Goal: Information Seeking & Learning: Learn about a topic

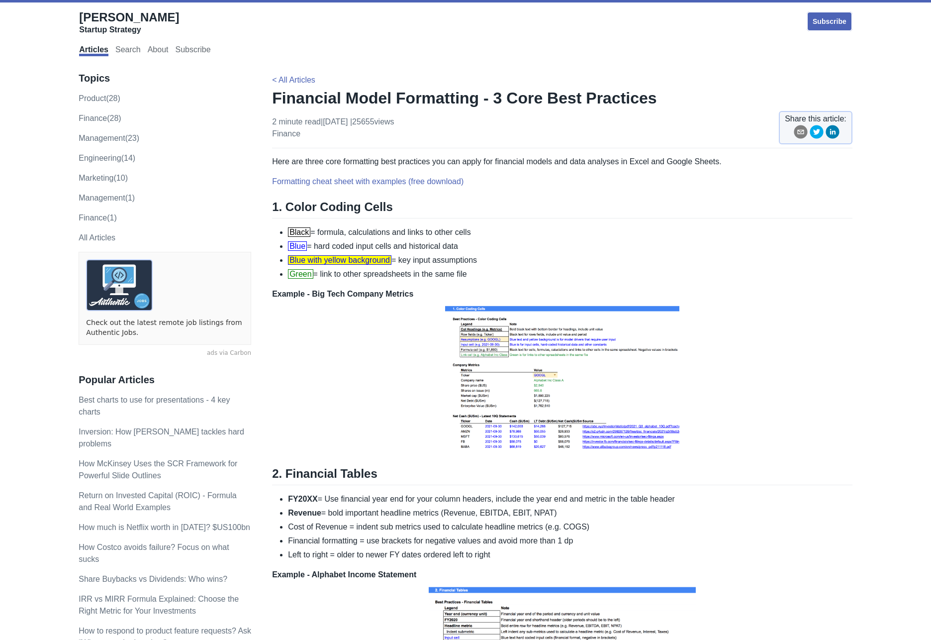
click at [592, 369] on img at bounding box center [562, 377] width 239 height 154
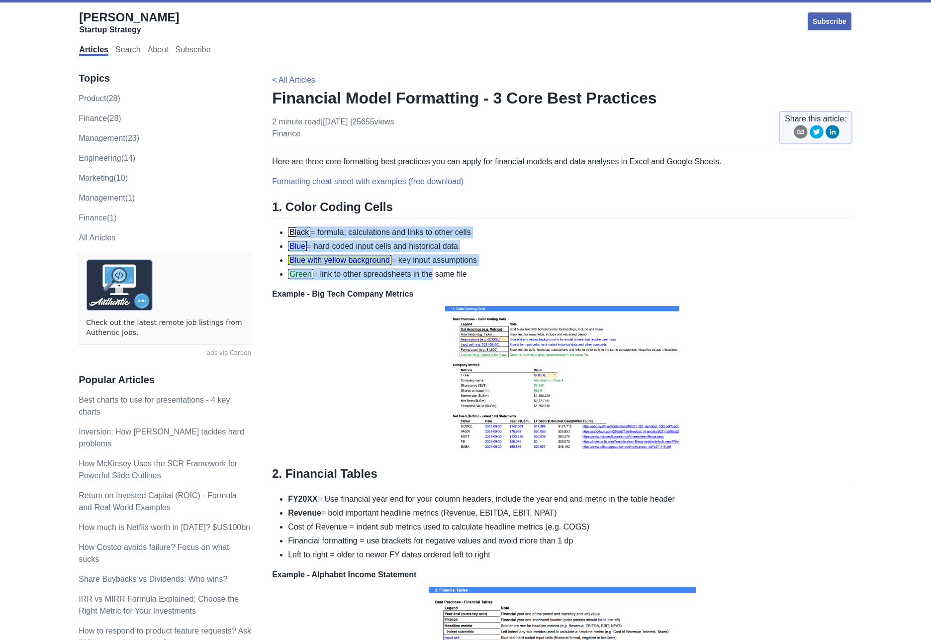
drag, startPoint x: 296, startPoint y: 231, endPoint x: 443, endPoint y: 271, distance: 152.6
click at [435, 272] on ul "Black = formula, calculations and links to other cells Blue = hard coded input …" at bounding box center [562, 253] width 580 height 54
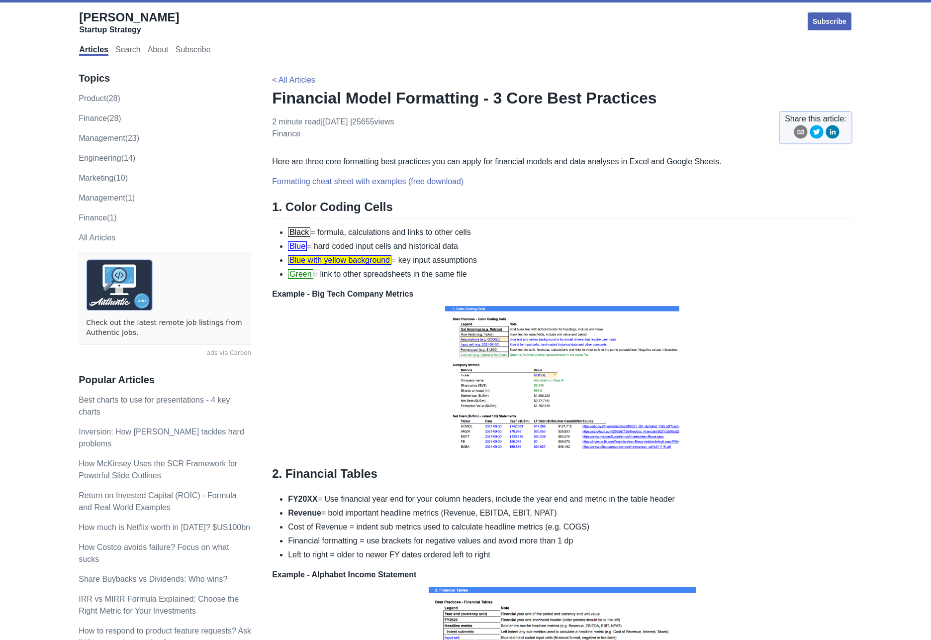
click at [447, 271] on li "Green = link to other spreadsheets in the same file" at bounding box center [570, 274] width 564 height 12
drag, startPoint x: 497, startPoint y: 276, endPoint x: 277, endPoint y: 230, distance: 225.5
click at [277, 230] on ul "Black = formula, calculations and links to other cells Blue = hard coded input …" at bounding box center [562, 253] width 580 height 54
click at [568, 387] on img at bounding box center [562, 377] width 239 height 154
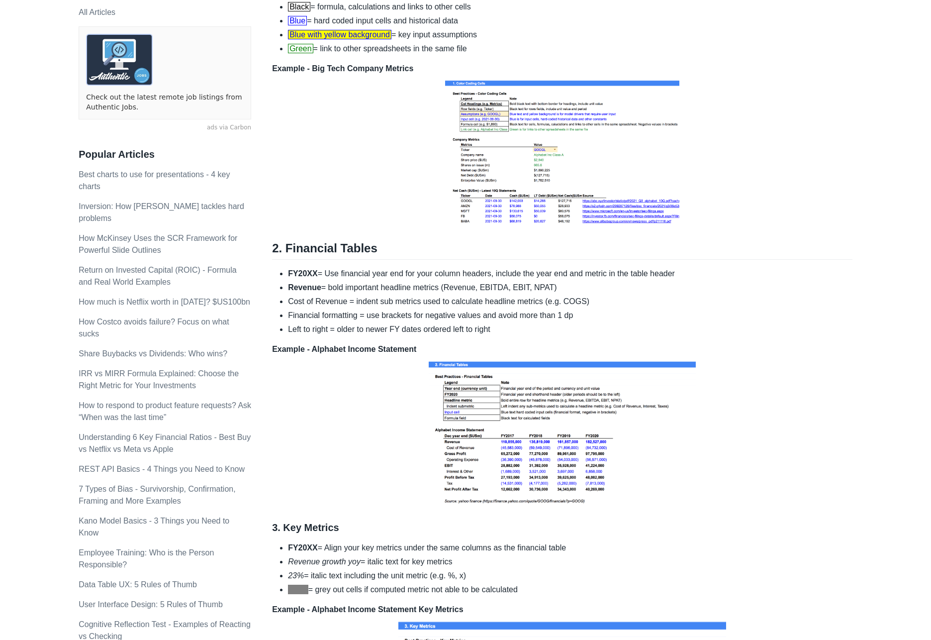
scroll to position [272, 0]
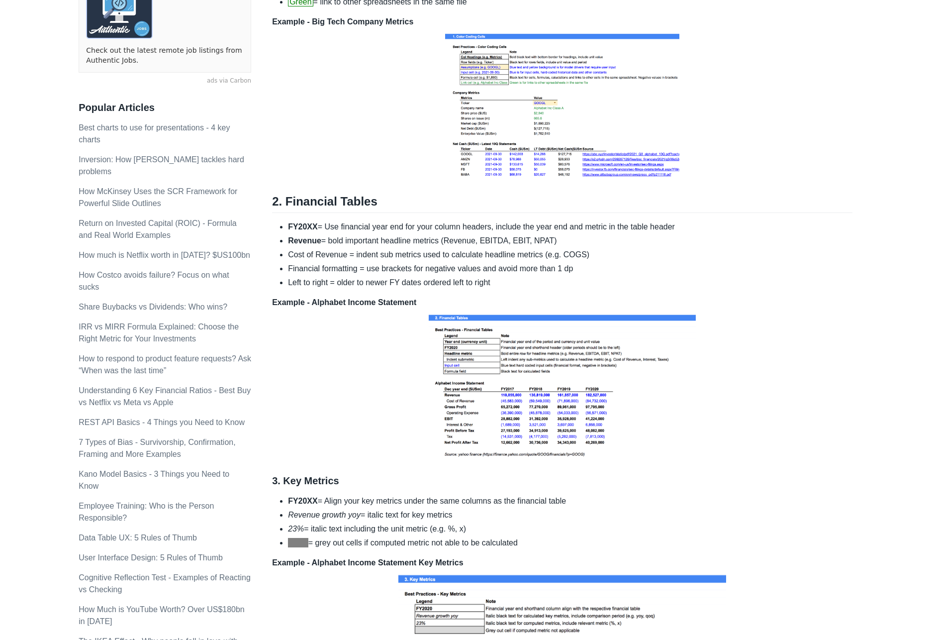
click at [309, 225] on strong "FY20XX" at bounding box center [303, 226] width 30 height 8
click at [306, 241] on strong "Revenue" at bounding box center [304, 240] width 33 height 8
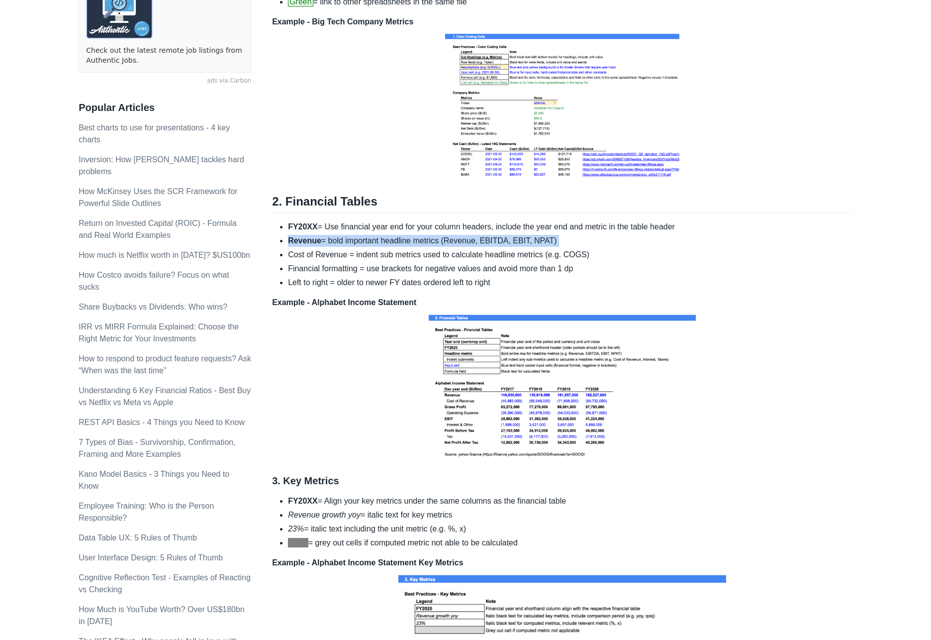
click at [306, 241] on strong "Revenue" at bounding box center [304, 240] width 33 height 8
click at [305, 255] on li "Cost of Revenue = indent sub metrics used to calculate headline metrics (e.g. C…" at bounding box center [570, 255] width 564 height 12
click at [304, 271] on li "Financial formatting = use brackets for negative values and avoid more than 1 dp" at bounding box center [570, 269] width 564 height 12
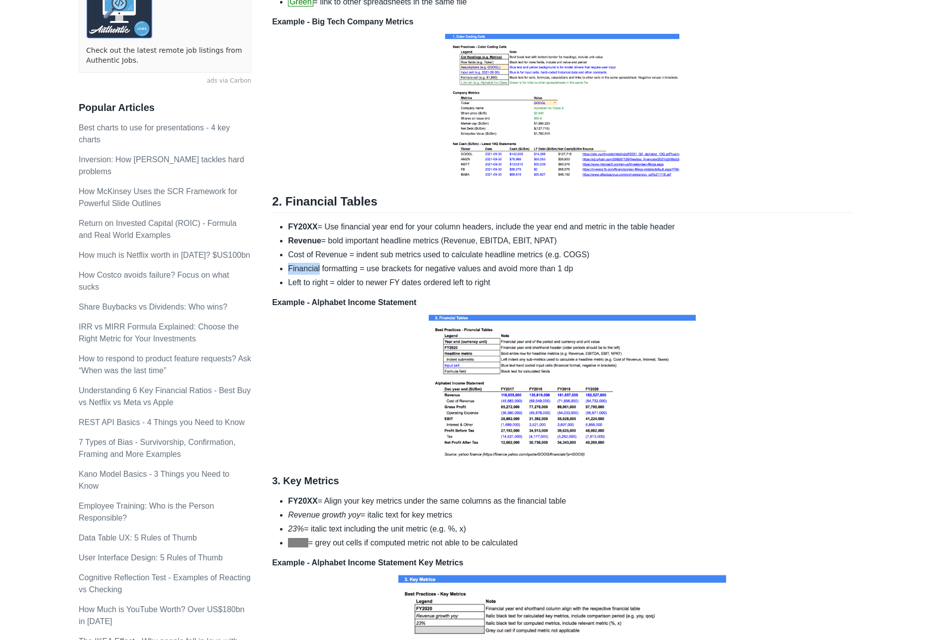
click at [304, 271] on li "Financial formatting = use brackets for negative values and avoid more than 1 dp" at bounding box center [570, 269] width 564 height 12
click at [301, 295] on div "Here are three core formatting best practices you can apply for financial model…" at bounding box center [562, 313] width 580 height 859
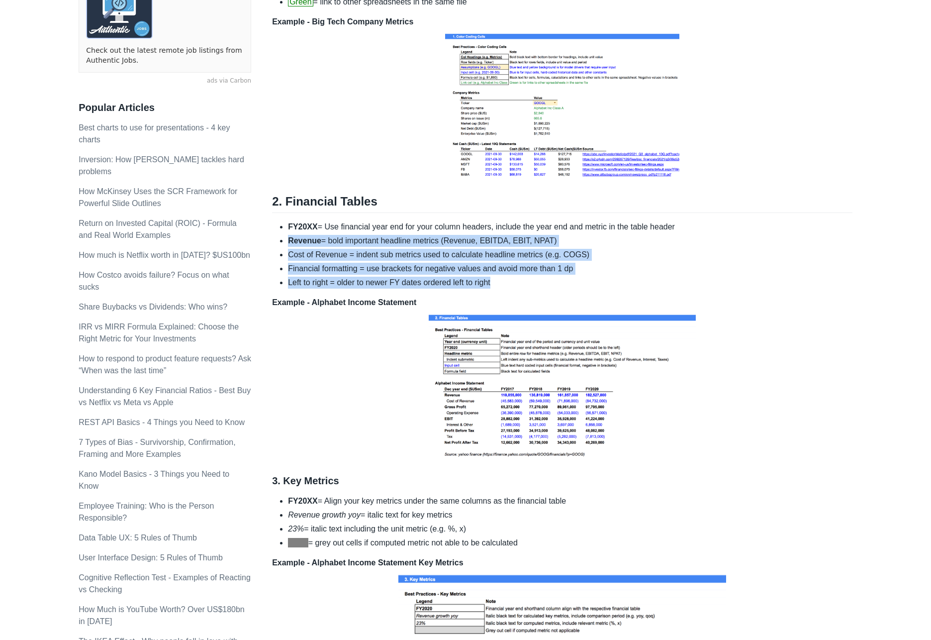
drag, startPoint x: 514, startPoint y: 281, endPoint x: 286, endPoint y: 242, distance: 231.5
click at [286, 242] on ul "FY20XX = Use financial year end for your column headers, include the year end a…" at bounding box center [562, 255] width 580 height 68
drag, startPoint x: 286, startPoint y: 242, endPoint x: 535, endPoint y: 294, distance: 254.5
click at [535, 294] on div "Here are three core formatting best practices you can apply for financial model…" at bounding box center [562, 313] width 580 height 859
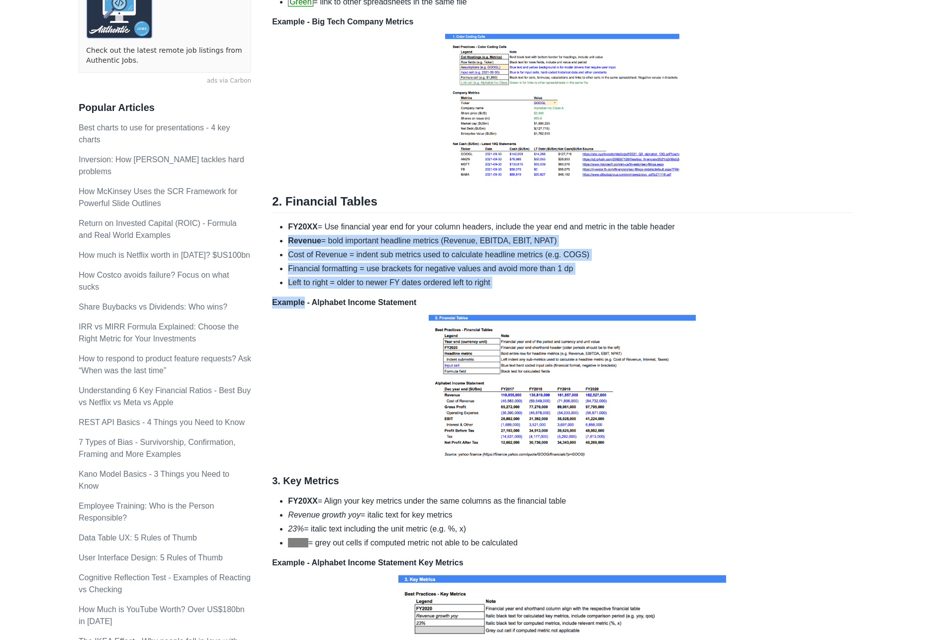
click at [535, 294] on div "Here are three core formatting best practices you can apply for financial model…" at bounding box center [562, 313] width 580 height 859
drag, startPoint x: 505, startPoint y: 287, endPoint x: 275, endPoint y: 262, distance: 231.7
click at [273, 238] on div "Here are three core formatting best practices you can apply for financial model…" at bounding box center [562, 313] width 580 height 859
click at [275, 263] on ul "FY20XX = Use financial year end for your column headers, include the year end a…" at bounding box center [562, 255] width 580 height 68
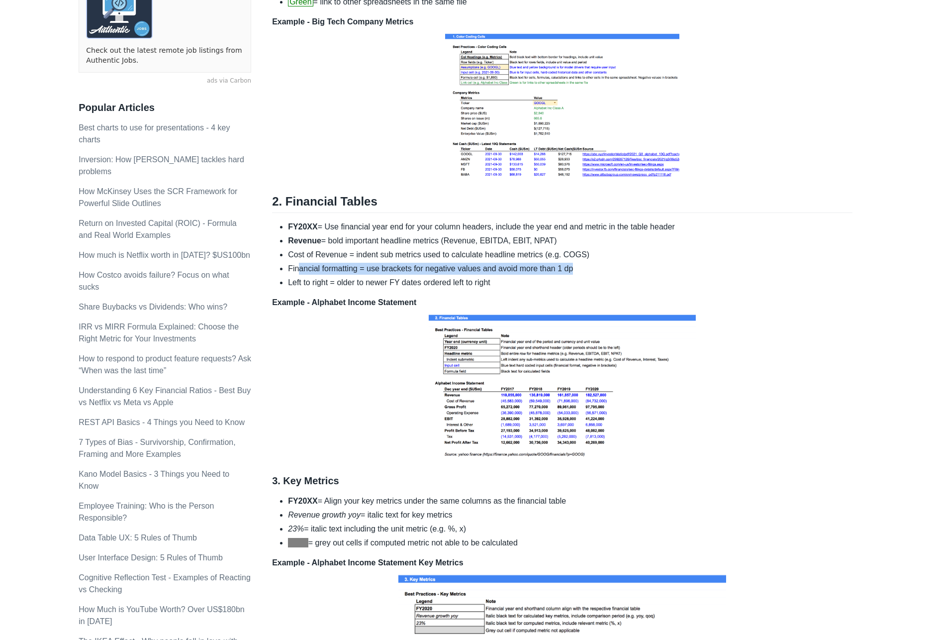
drag, startPoint x: 299, startPoint y: 266, endPoint x: 576, endPoint y: 273, distance: 276.6
click at [576, 273] on li "Financial formatting = use brackets for negative values and avoid more than 1 dp" at bounding box center [570, 269] width 564 height 12
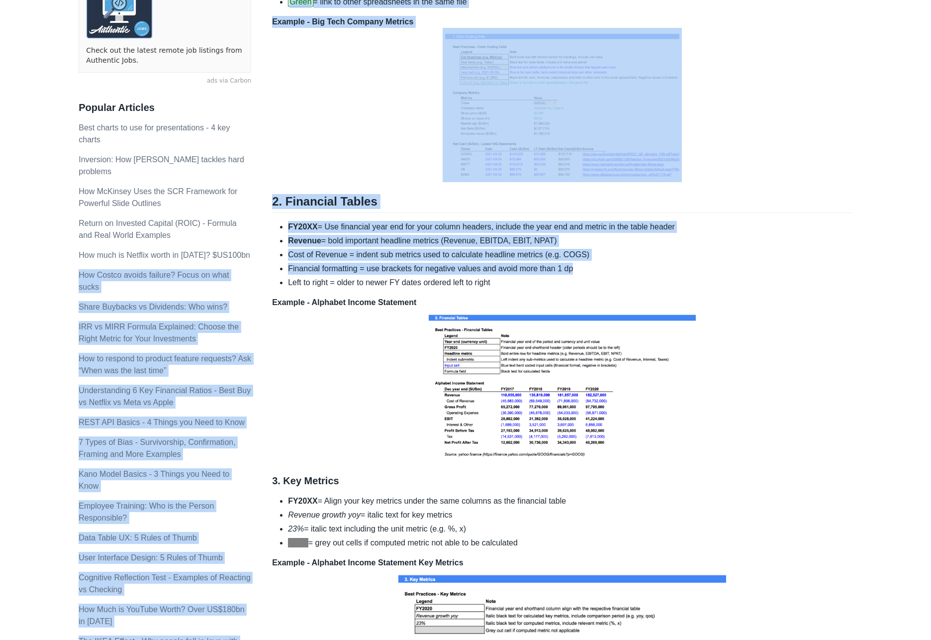
drag, startPoint x: 583, startPoint y: 273, endPoint x: 269, endPoint y: 265, distance: 314.9
click at [269, 265] on div "Topics product (28) finance (28) management (23) engineering (14) marketing (10…" at bounding box center [466, 362] width 774 height 1149
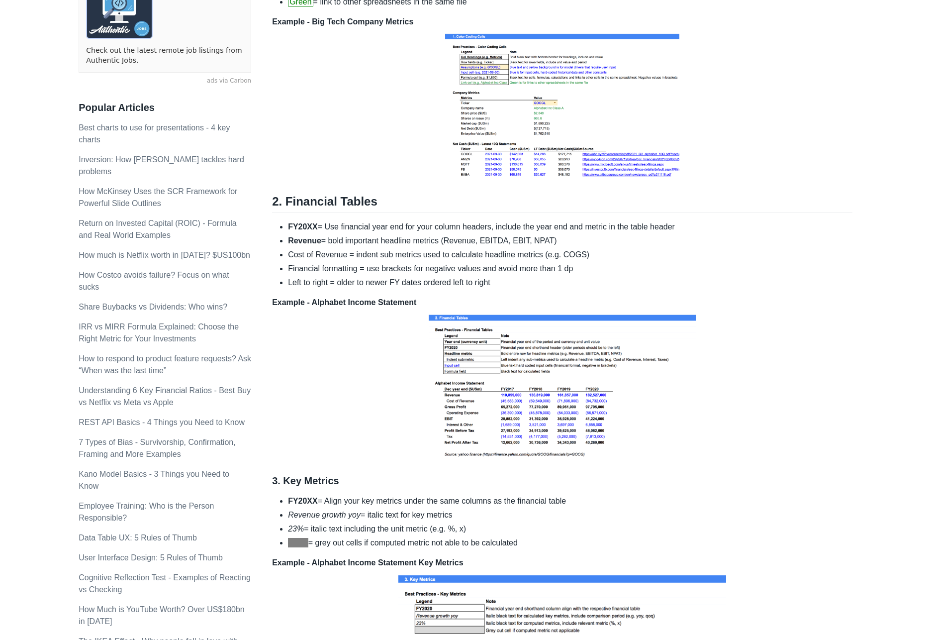
click at [536, 292] on div "Here are three core formatting best practices you can apply for financial model…" at bounding box center [562, 313] width 580 height 859
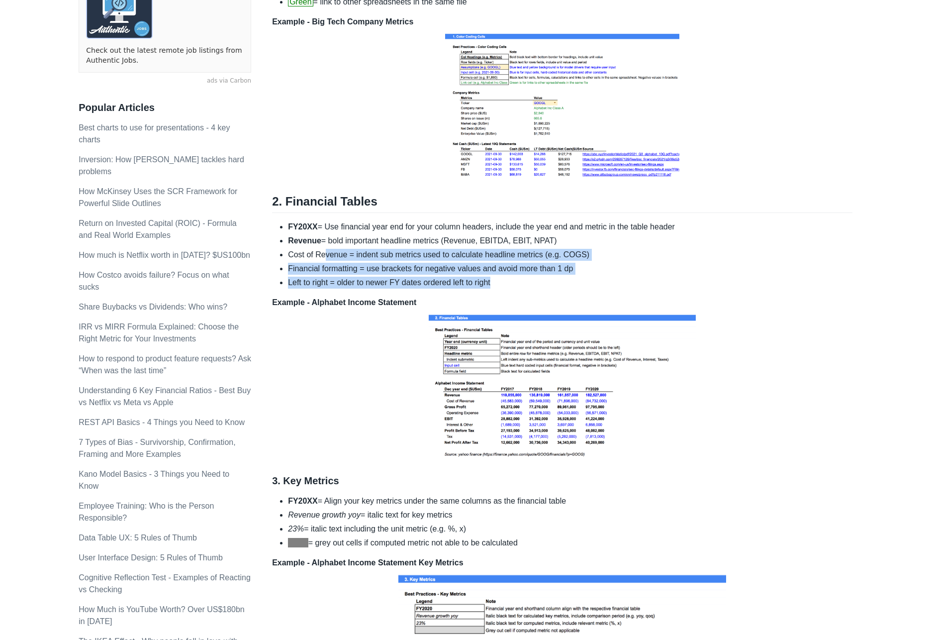
drag, startPoint x: 524, startPoint y: 289, endPoint x: 315, endPoint y: 268, distance: 209.4
click at [325, 260] on div "Here are three core formatting best practices you can apply for financial model…" at bounding box center [562, 313] width 580 height 859
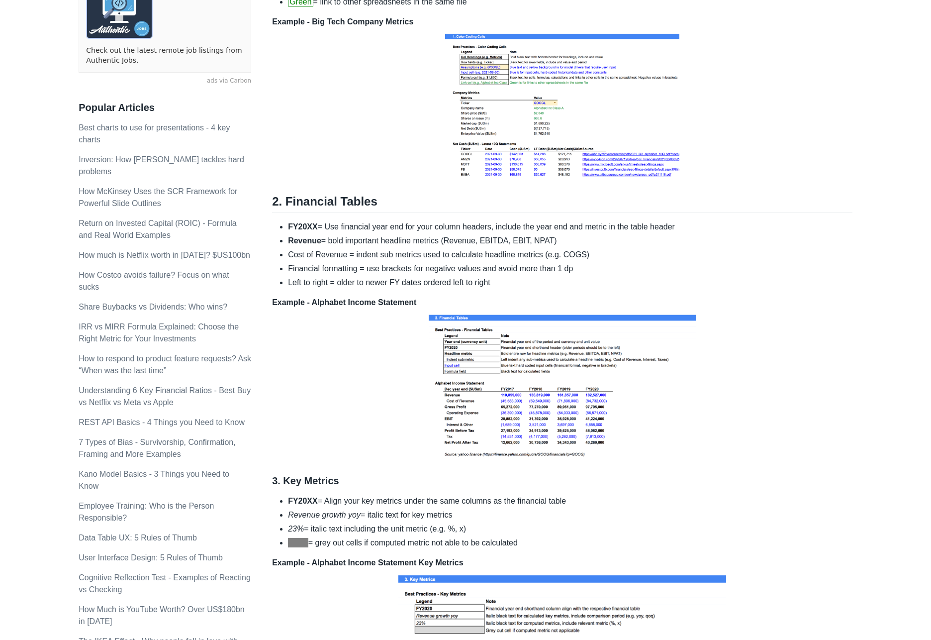
drag, startPoint x: 306, startPoint y: 276, endPoint x: 300, endPoint y: 276, distance: 6.5
click at [300, 276] on ul "FY20XX = Use financial year end for your column headers, include the year end a…" at bounding box center [562, 255] width 580 height 68
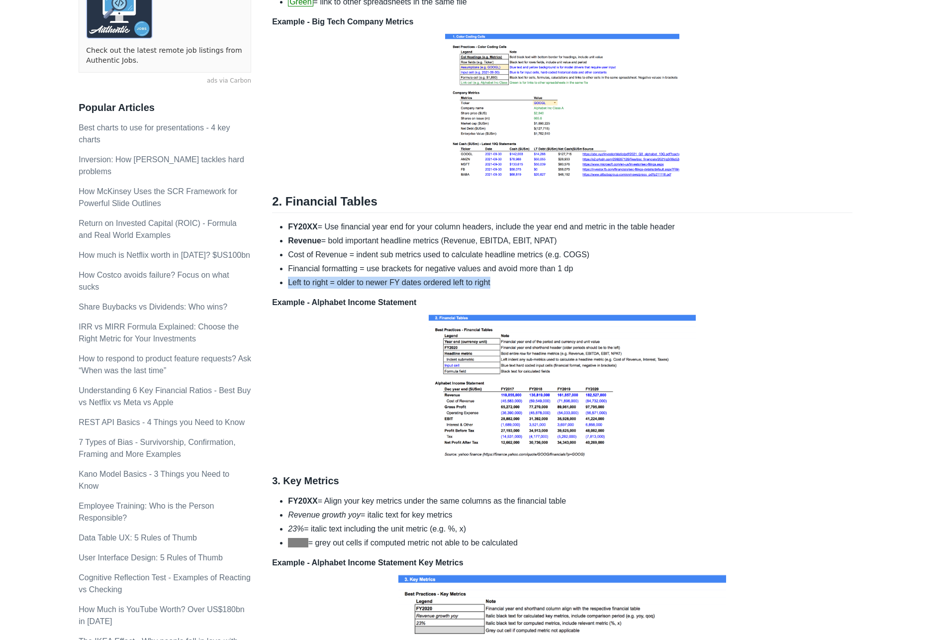
click at [565, 291] on div "Here are three core formatting best practices you can apply for financial model…" at bounding box center [562, 313] width 580 height 859
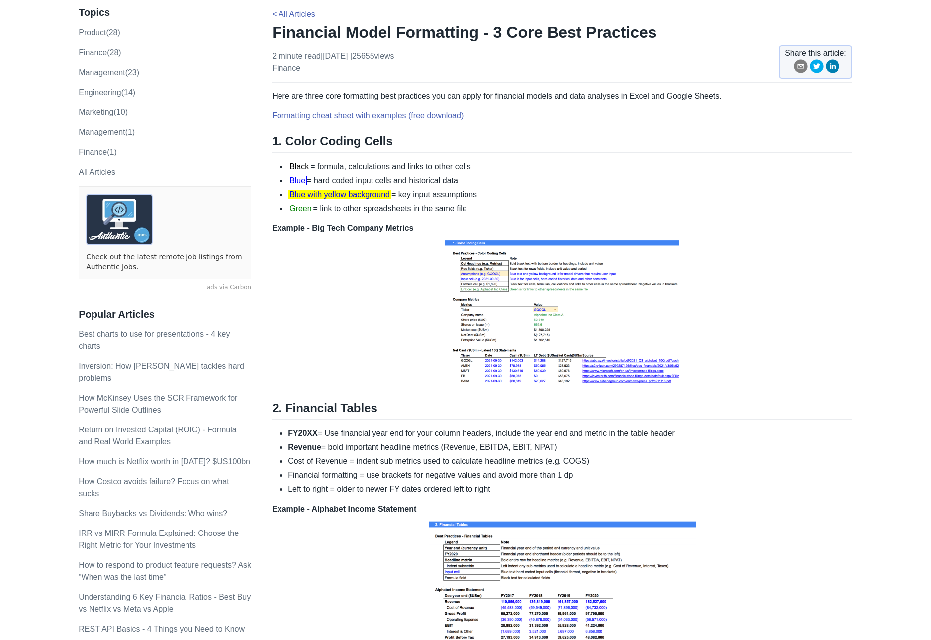
scroll to position [0, 0]
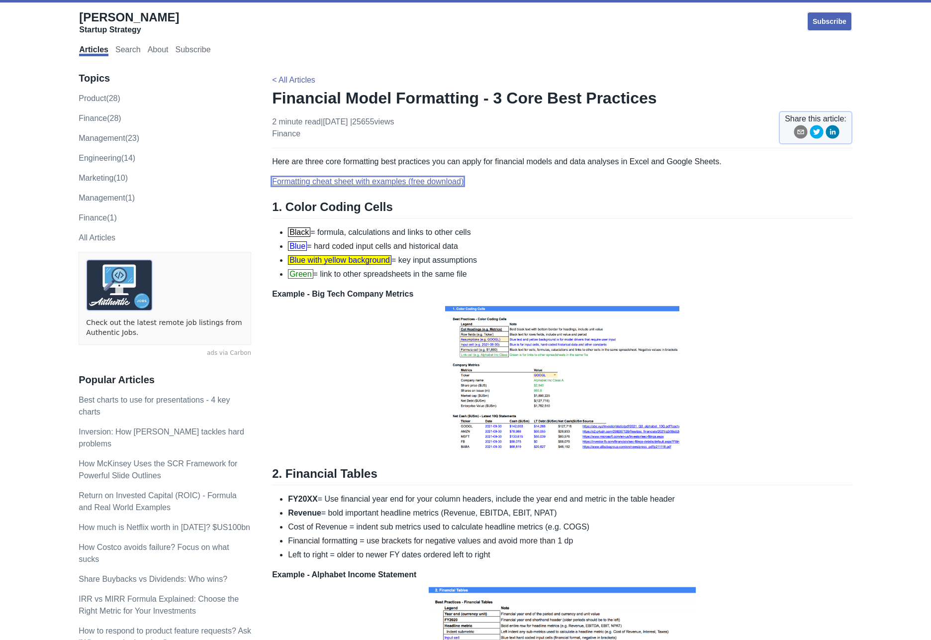
click at [363, 183] on link "Formatting cheat sheet with examples (free download)" at bounding box center [367, 181] width 191 height 8
click at [499, 218] on div "Here are three core formatting best practices you can apply for financial model…" at bounding box center [562, 585] width 580 height 859
click at [380, 182] on link "Formatting cheat sheet with examples (free download)" at bounding box center [367, 181] width 191 height 8
click at [114, 14] on span "[PERSON_NAME]" at bounding box center [129, 16] width 100 height 13
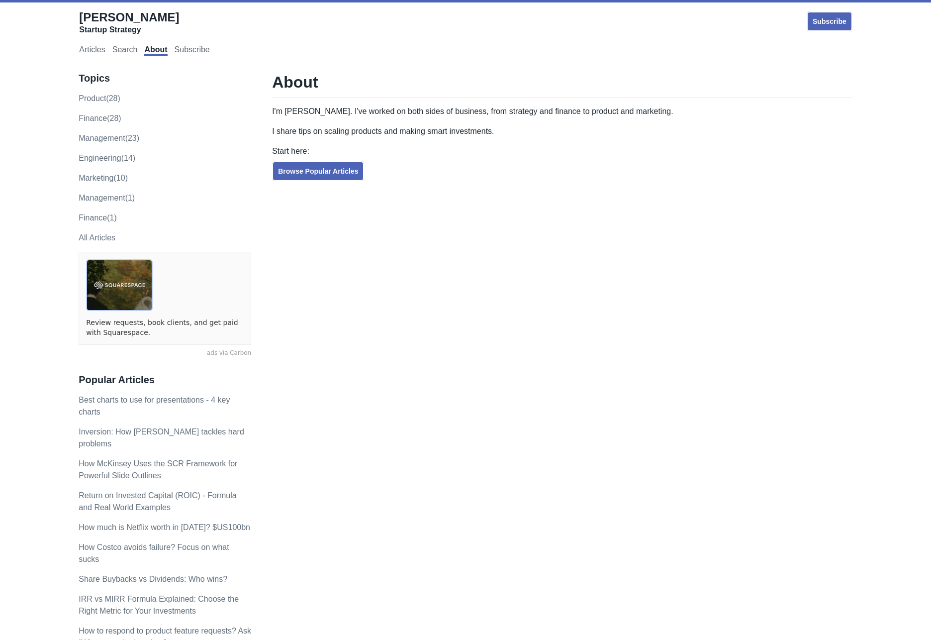
click at [115, 104] on p "product (28)" at bounding box center [165, 99] width 173 height 12
click at [109, 118] on link "finance (28)" at bounding box center [100, 118] width 42 height 8
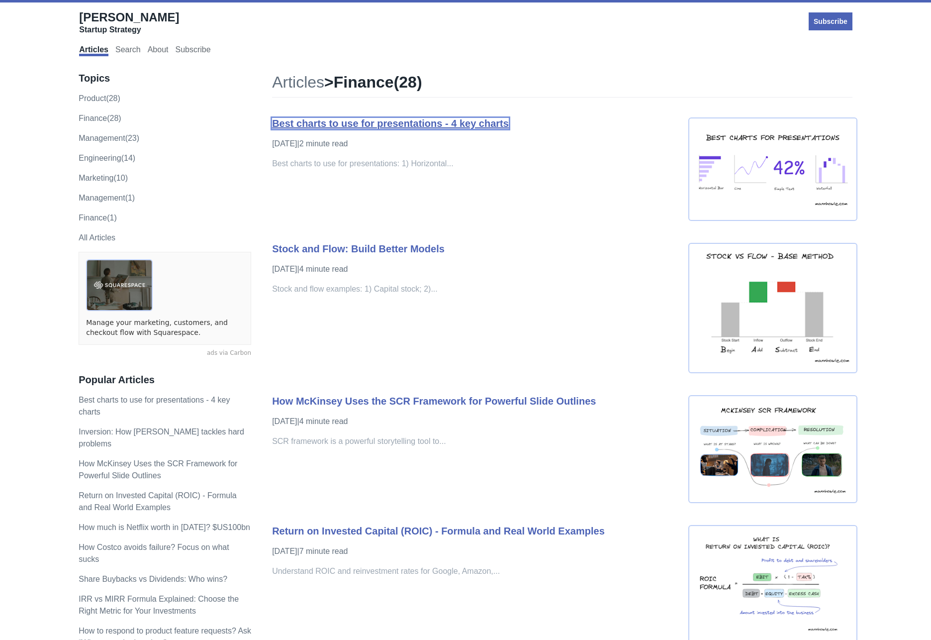
click at [464, 124] on link "Best charts to use for presentations - 4 key charts" at bounding box center [390, 123] width 237 height 11
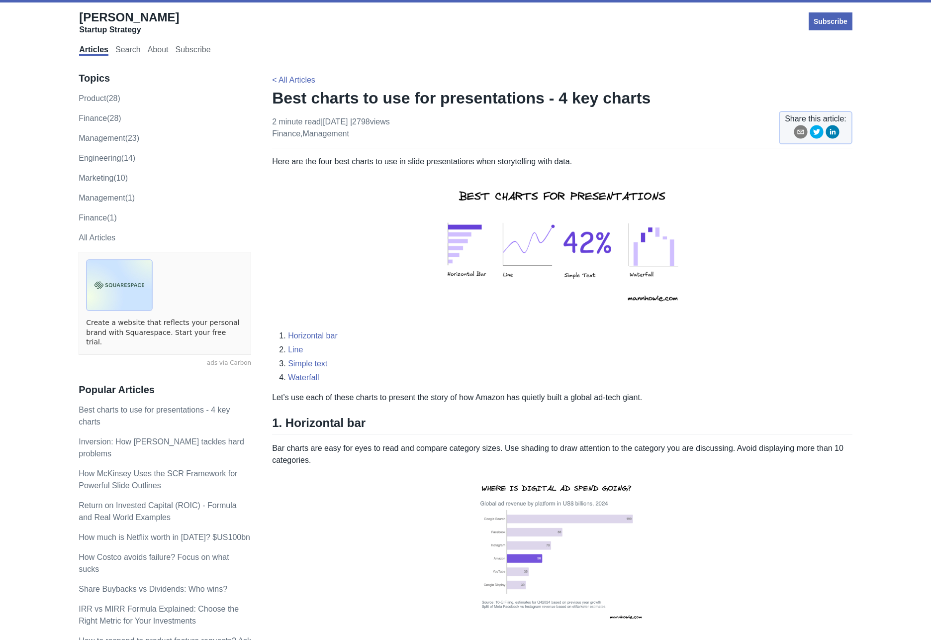
click at [521, 239] on img at bounding box center [562, 245] width 256 height 154
click at [484, 287] on img at bounding box center [562, 245] width 256 height 154
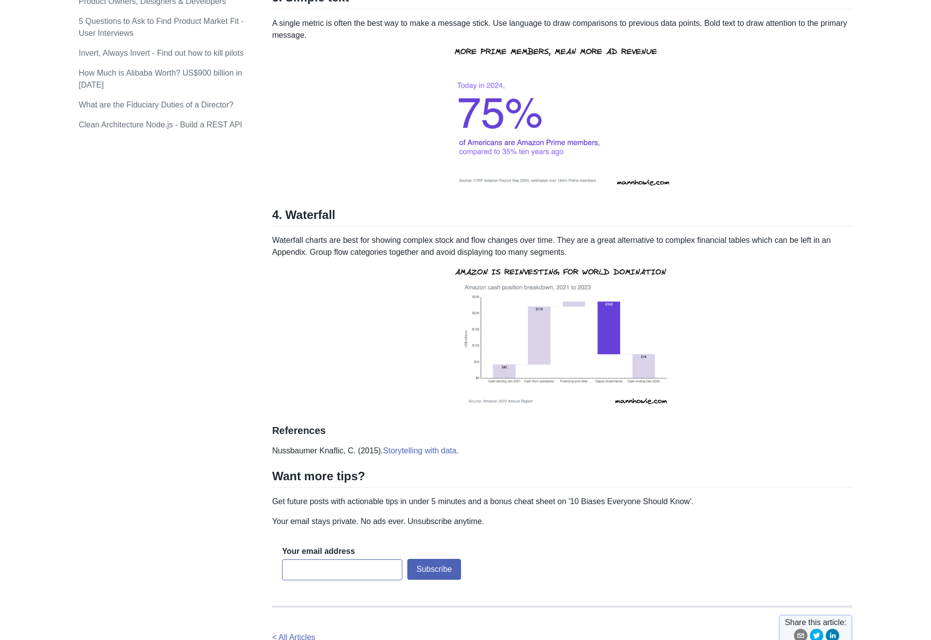
scroll to position [1122, 0]
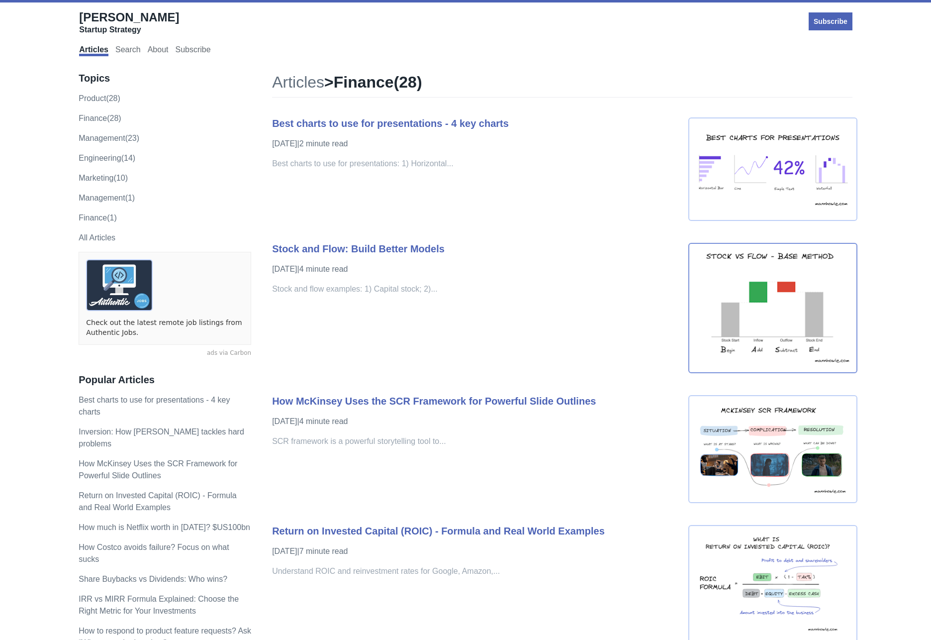
scroll to position [205, 0]
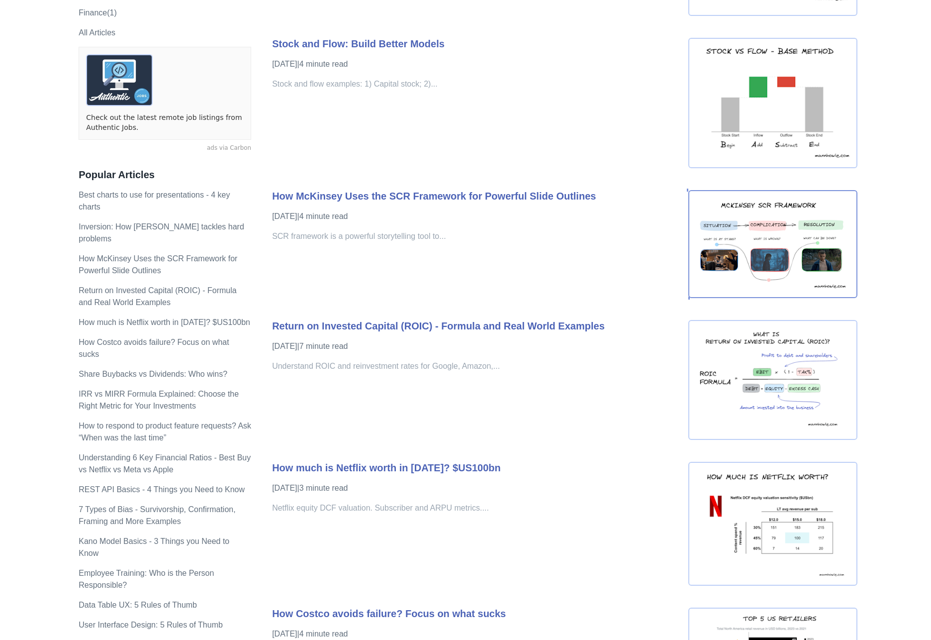
click at [786, 275] on img at bounding box center [772, 244] width 169 height 108
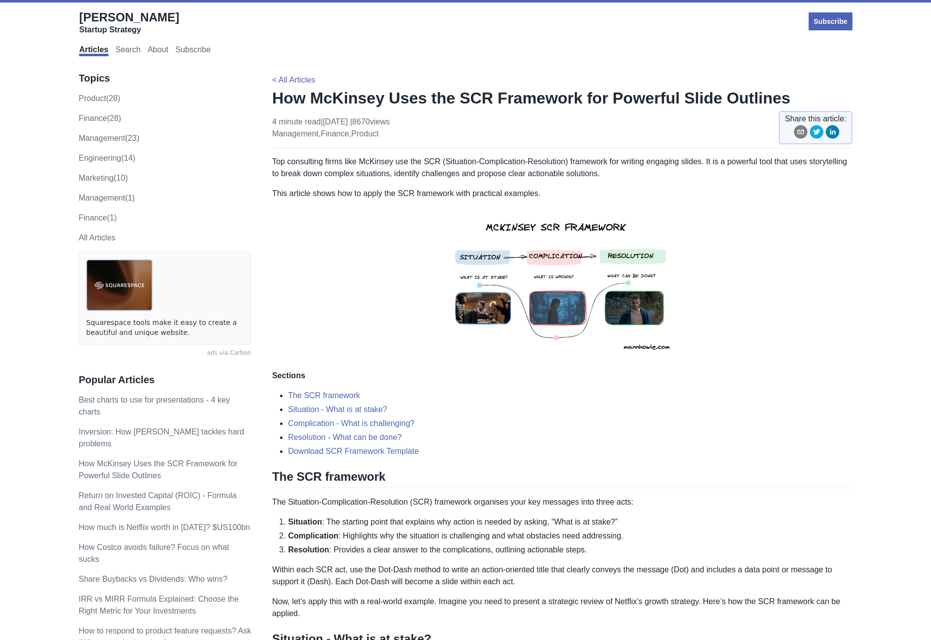
click at [547, 307] on img at bounding box center [562, 284] width 245 height 154
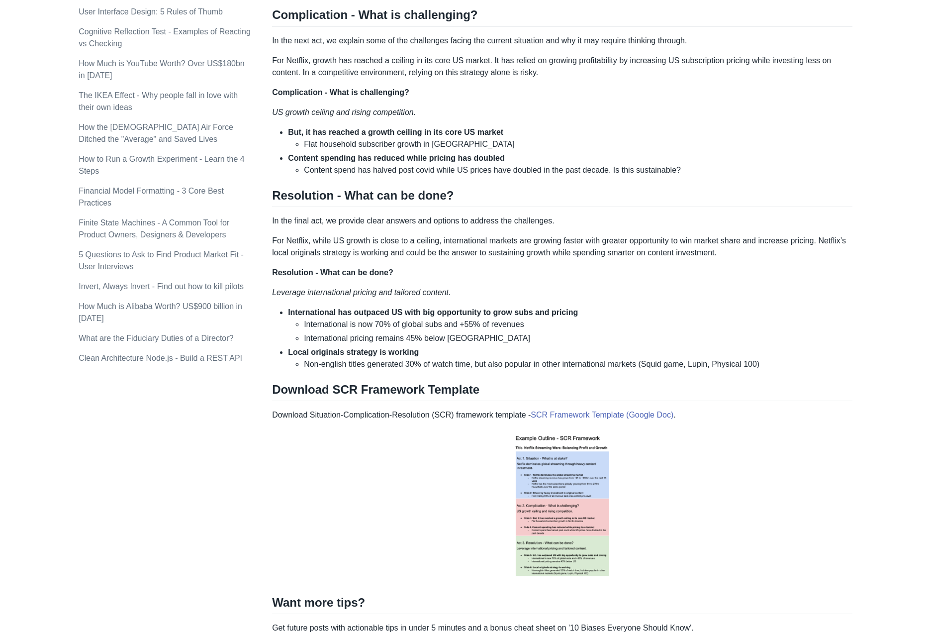
scroll to position [1020, 0]
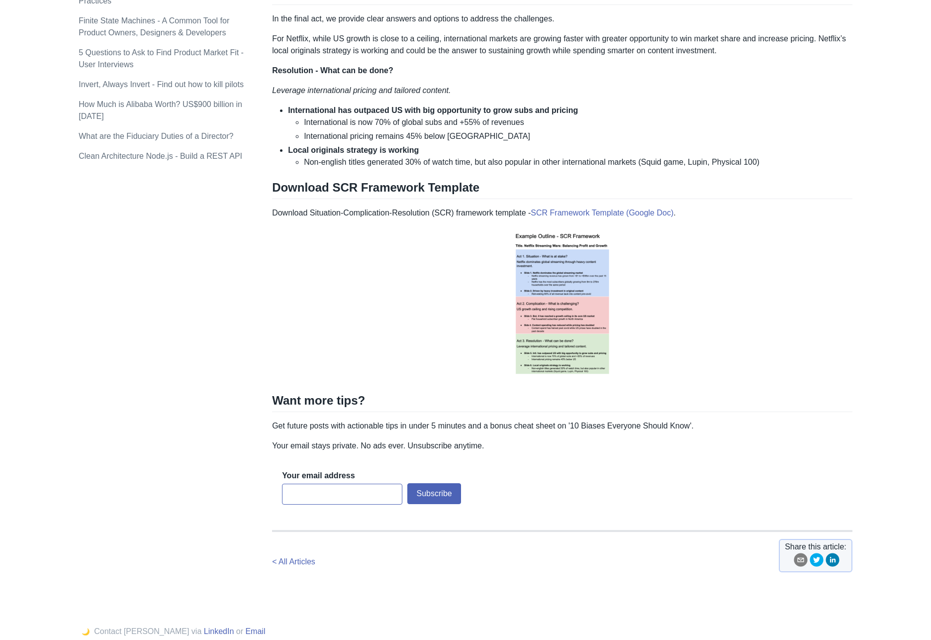
click at [562, 376] on img at bounding box center [561, 304] width 127 height 154
click at [563, 333] on img at bounding box center [561, 304] width 127 height 154
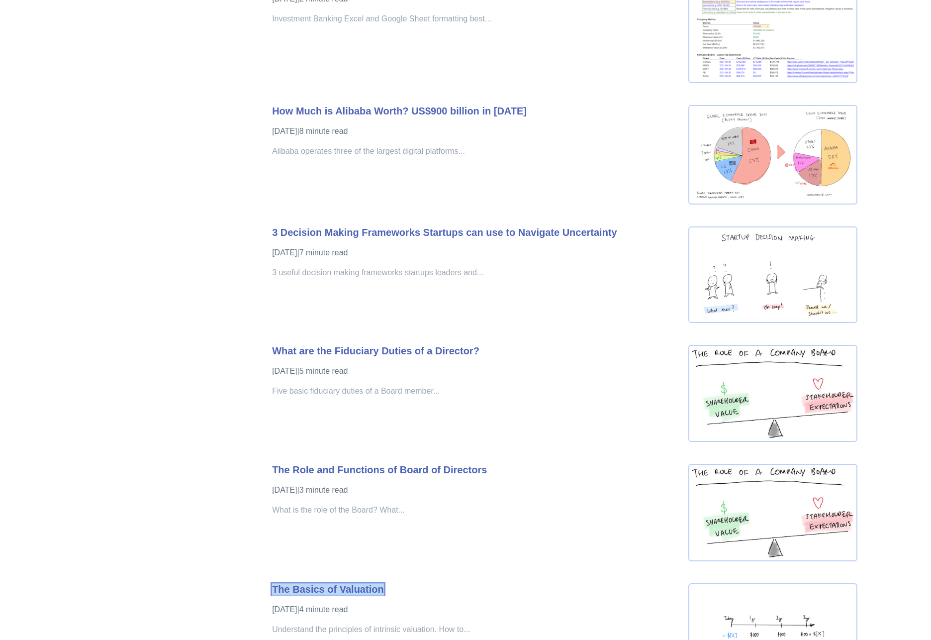
scroll to position [3008, 0]
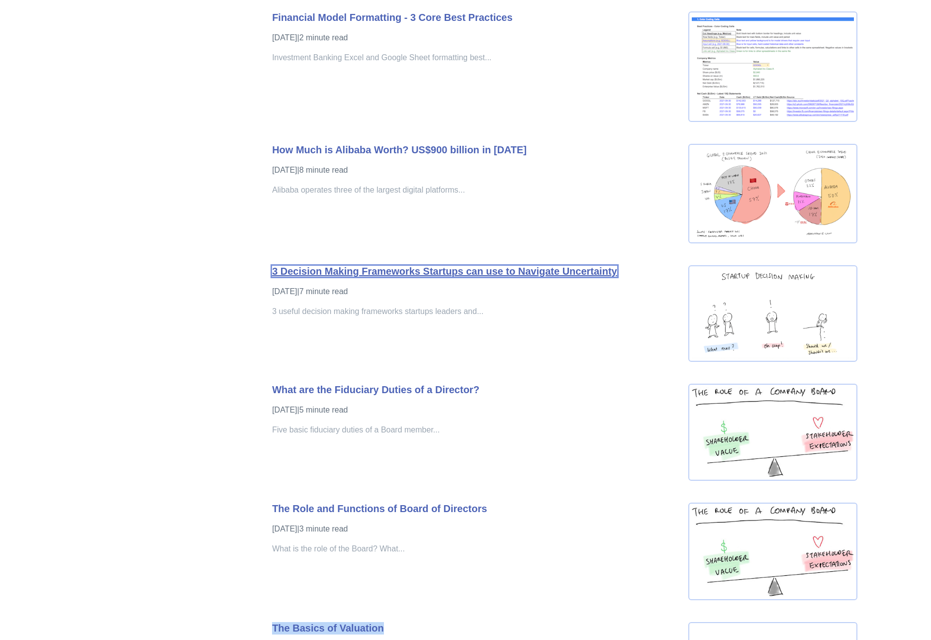
click at [441, 269] on link "3 Decision Making Frameworks Startups can use to Navigate Uncertainty" at bounding box center [444, 271] width 345 height 11
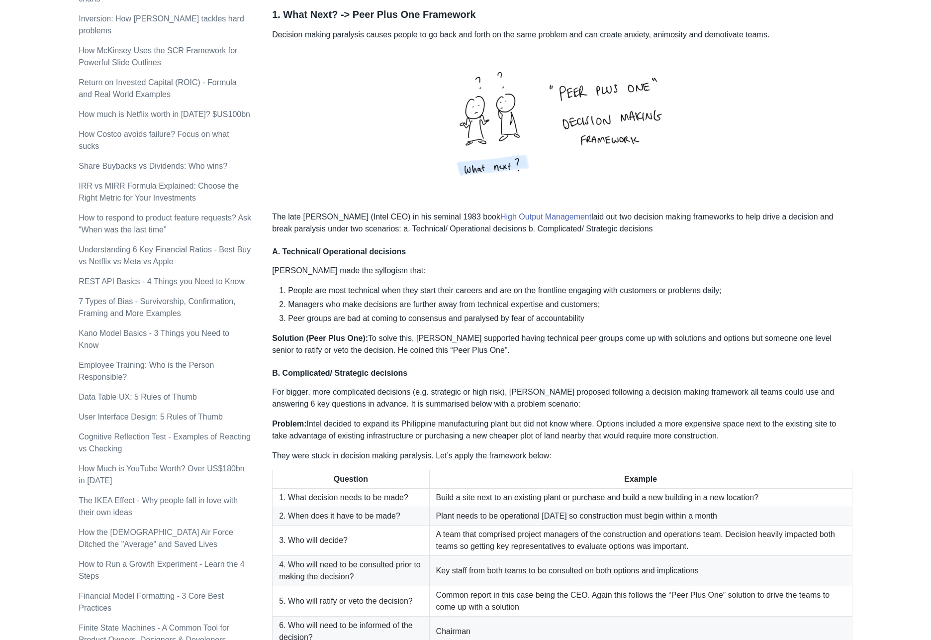
scroll to position [415, 0]
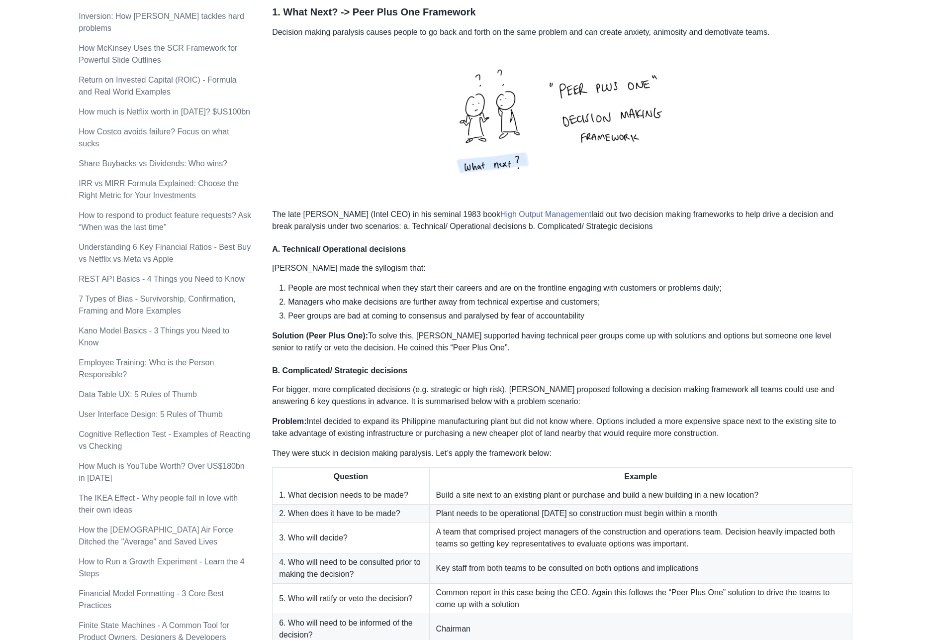
click at [447, 283] on li "People are most technical when they start their careers and are on the frontlin…" at bounding box center [570, 288] width 564 height 12
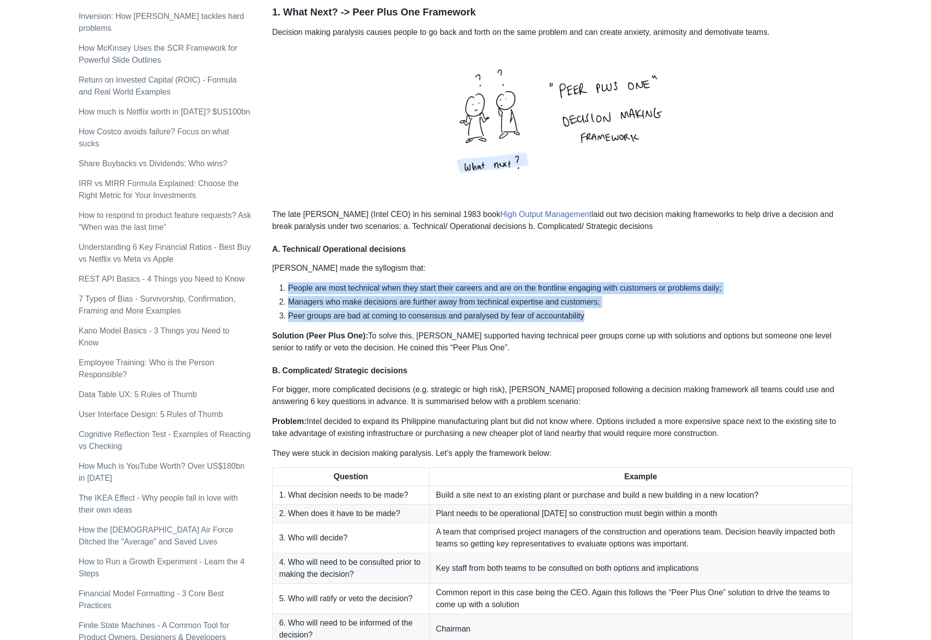
drag, startPoint x: 597, startPoint y: 314, endPoint x: 282, endPoint y: 289, distance: 315.8
click at [282, 289] on ol "People are most technical when they start their careers and are on the frontlin…" at bounding box center [562, 302] width 580 height 40
click at [288, 289] on li "People are most technical when they start their careers and are on the frontlin…" at bounding box center [570, 288] width 564 height 12
drag, startPoint x: 287, startPoint y: 289, endPoint x: 590, endPoint y: 319, distance: 303.9
click at [585, 319] on ol "People are most technical when they start their careers and are on the frontlin…" at bounding box center [562, 302] width 580 height 40
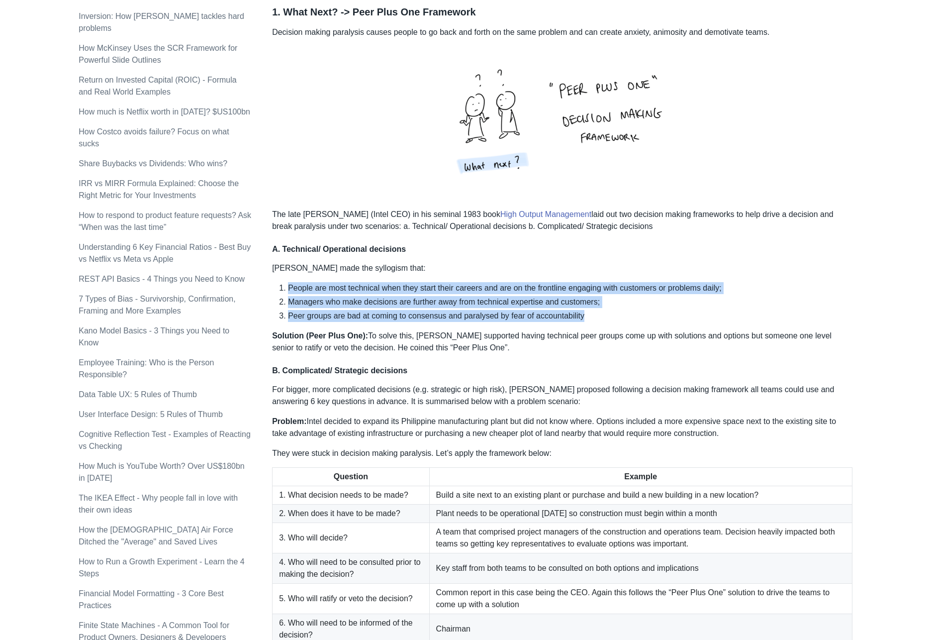
click at [590, 319] on li "Peer groups are bad at coming to consensus and paralysed by fear of accountabil…" at bounding box center [570, 316] width 564 height 12
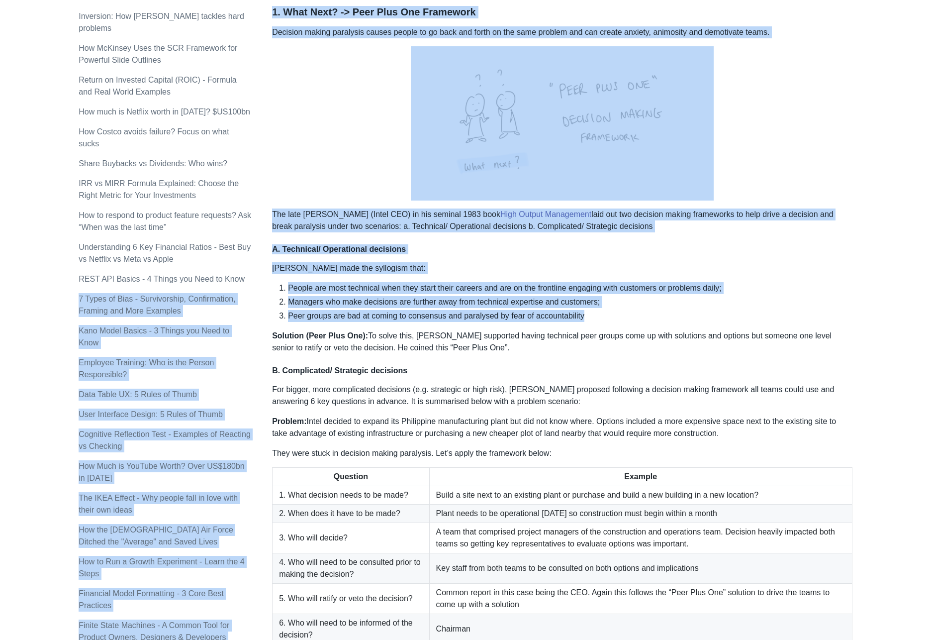
drag, startPoint x: 567, startPoint y: 316, endPoint x: 268, endPoint y: 290, distance: 300.5
click at [300, 294] on ol "People are most technical when they start their careers and are on the frontlin…" at bounding box center [562, 302] width 580 height 40
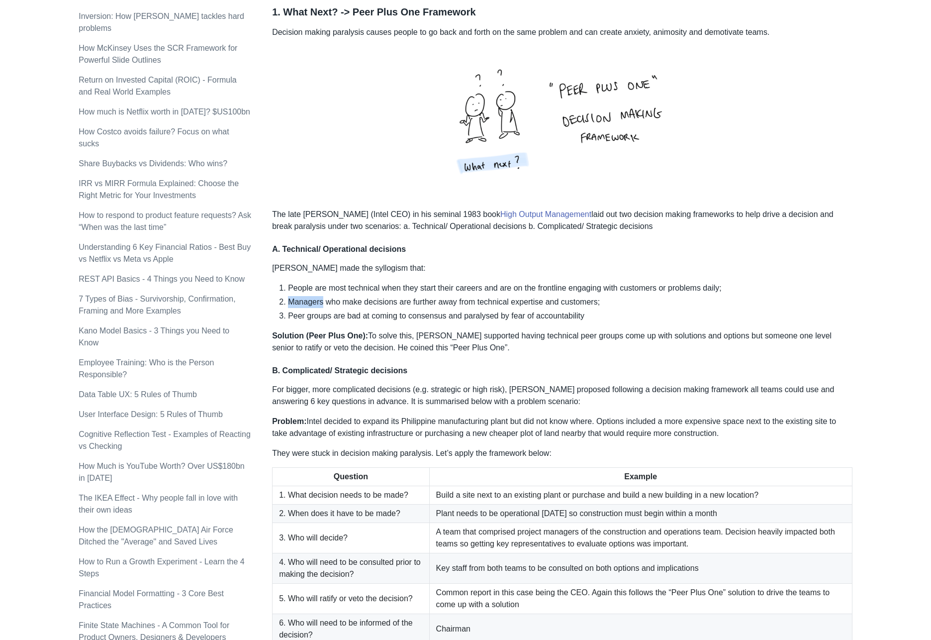
click at [300, 294] on ol "People are most technical when they start their careers and are on the frontlin…" at bounding box center [562, 302] width 580 height 40
click at [511, 330] on p "Solution (Peer Plus One): To solve this, Andy supported having technical peer g…" at bounding box center [562, 342] width 580 height 24
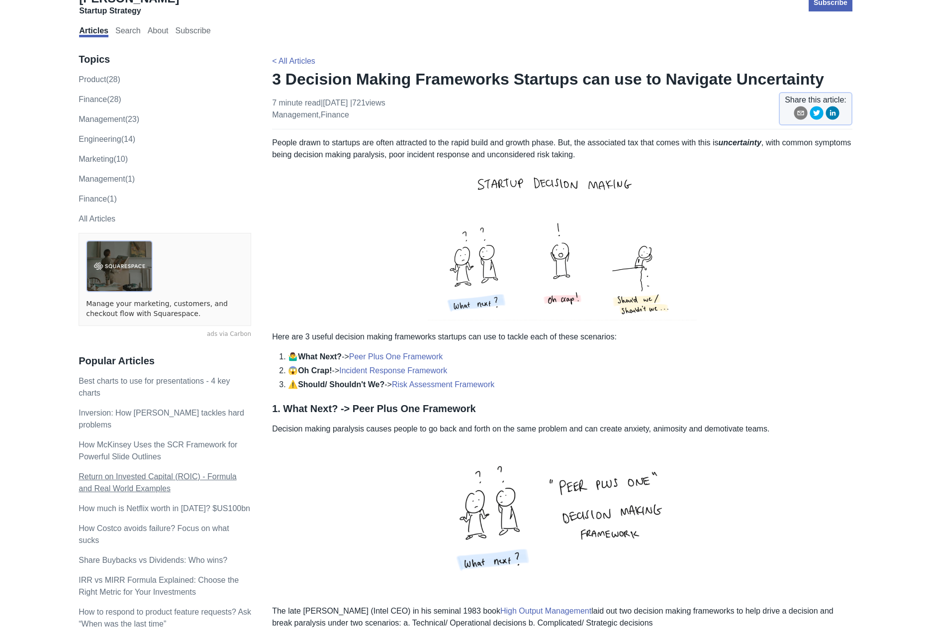
scroll to position [18, 0]
click at [195, 477] on link "Return on Invested Capital (ROIC) - Formula and Real World Examples" at bounding box center [158, 483] width 158 height 20
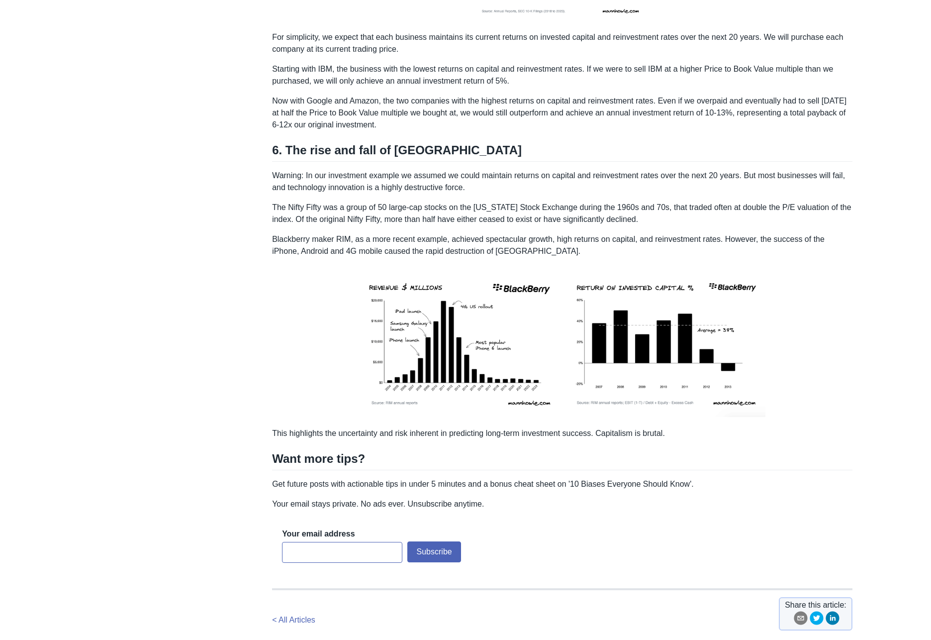
scroll to position [2004, 0]
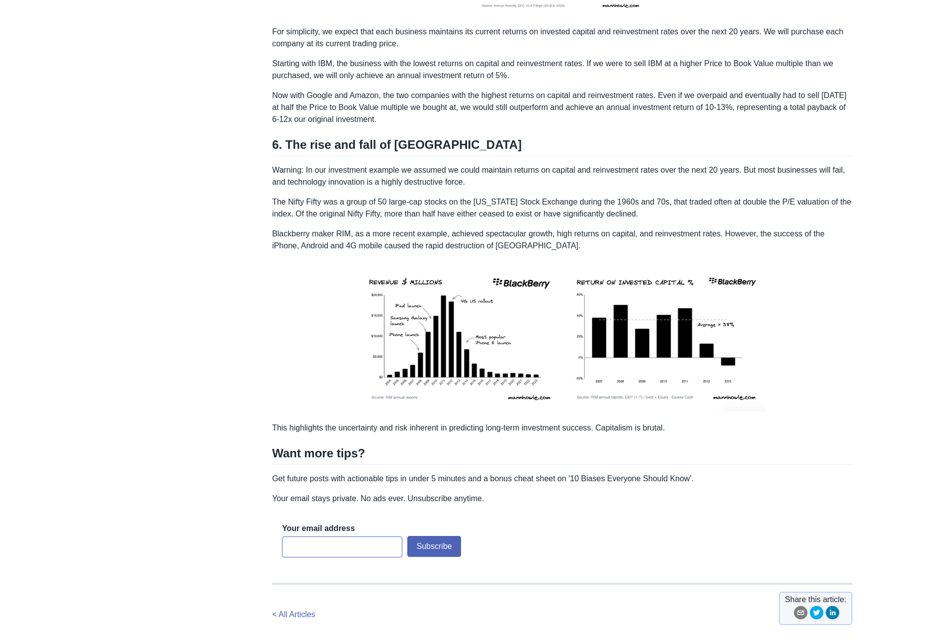
click at [494, 407] on img at bounding box center [562, 337] width 412 height 154
click at [469, 398] on img at bounding box center [562, 337] width 412 height 154
click at [704, 382] on img at bounding box center [562, 337] width 412 height 154
click at [699, 371] on img at bounding box center [562, 337] width 412 height 154
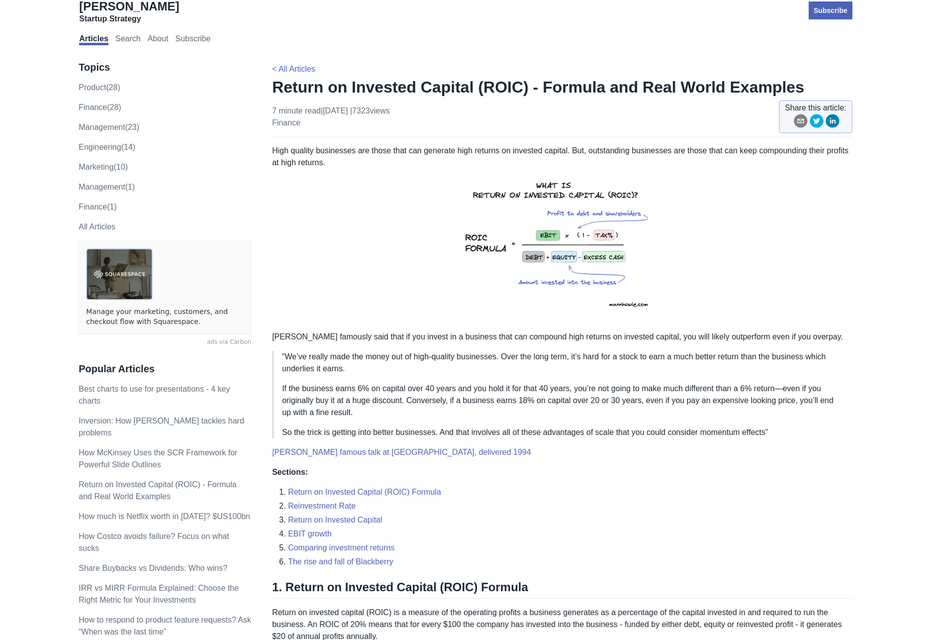
scroll to position [0, 0]
